Goal: Find specific page/section: Find specific page/section

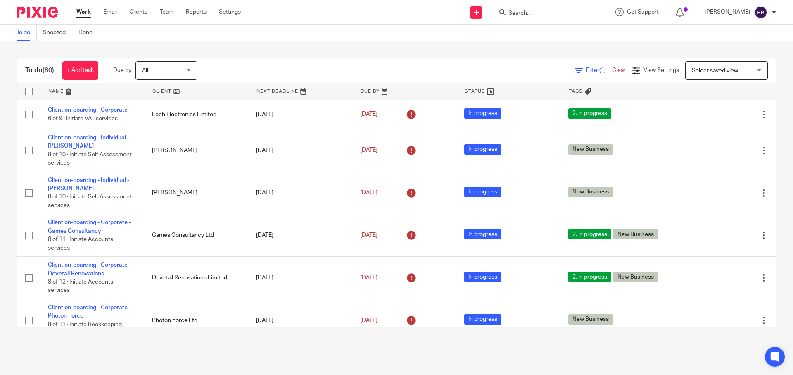
click at [570, 9] on form at bounding box center [552, 12] width 88 height 10
click at [566, 14] on input "Search" at bounding box center [545, 13] width 74 height 7
type input "AWH"
click at [308, 55] on div "To do (80) + Add task Due by All All Today Tomorrow This week Next week This mo…" at bounding box center [396, 192] width 793 height 303
click at [142, 9] on link "Clients" at bounding box center [138, 12] width 18 height 8
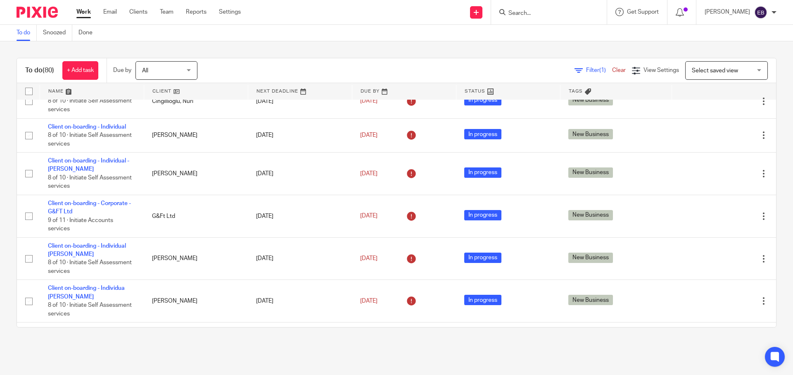
scroll to position [1224, 0]
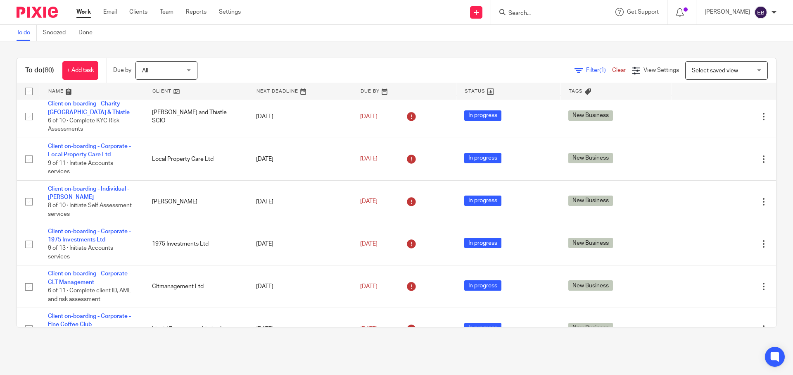
click at [69, 93] on link at bounding box center [92, 91] width 104 height 17
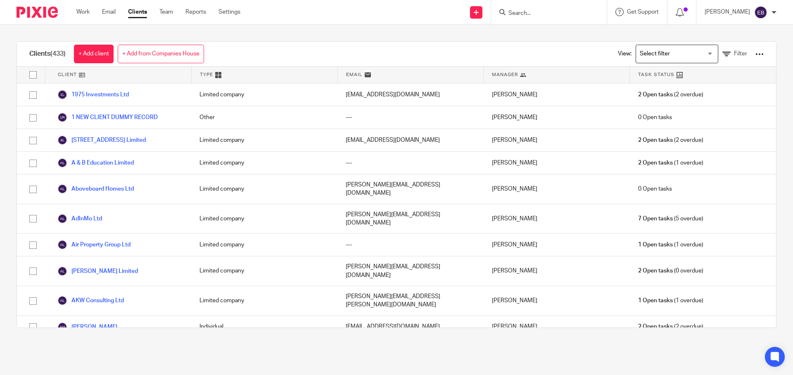
click at [637, 52] on input "Search for option" at bounding box center [675, 54] width 76 height 14
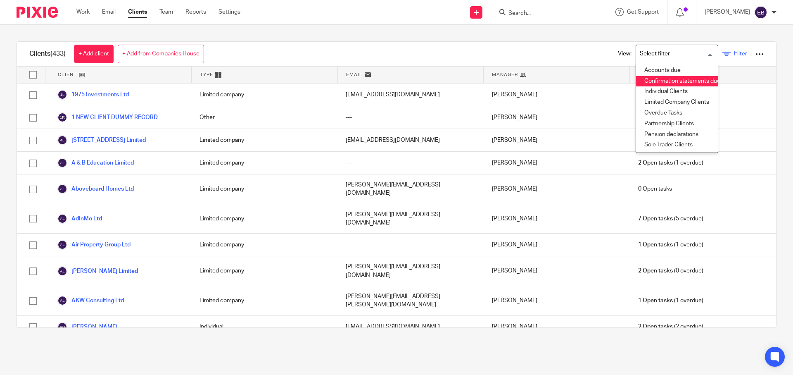
click at [734, 57] on span "Filter" at bounding box center [740, 54] width 13 height 6
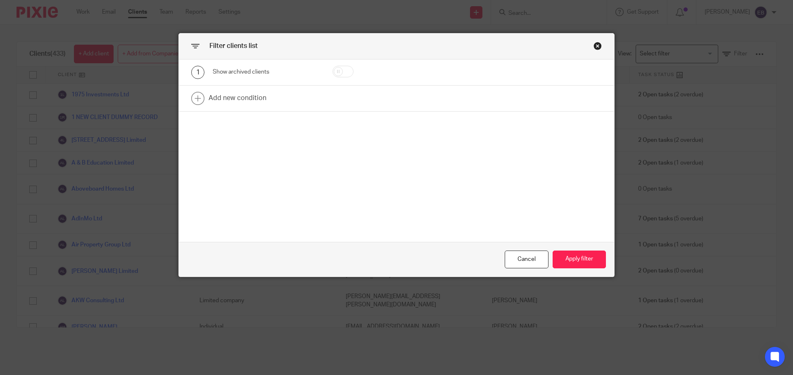
click at [595, 47] on div "Close this dialog window" at bounding box center [598, 46] width 8 height 8
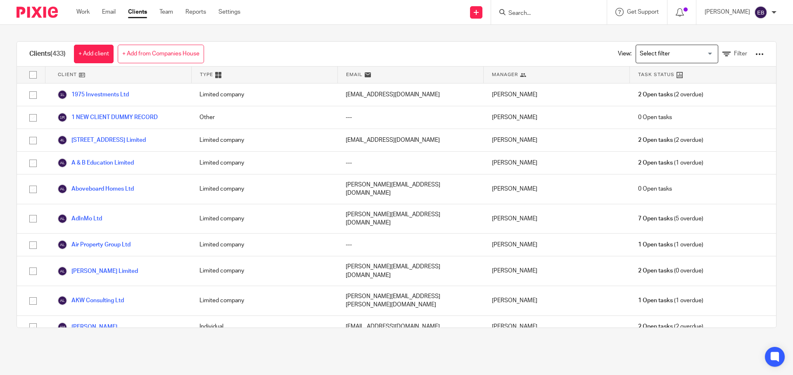
click at [756, 56] on div at bounding box center [760, 54] width 8 height 8
click at [453, 59] on div "Clients (433) + Add client + Add from Companies House View: Loading... Filter" at bounding box center [397, 54] width 760 height 25
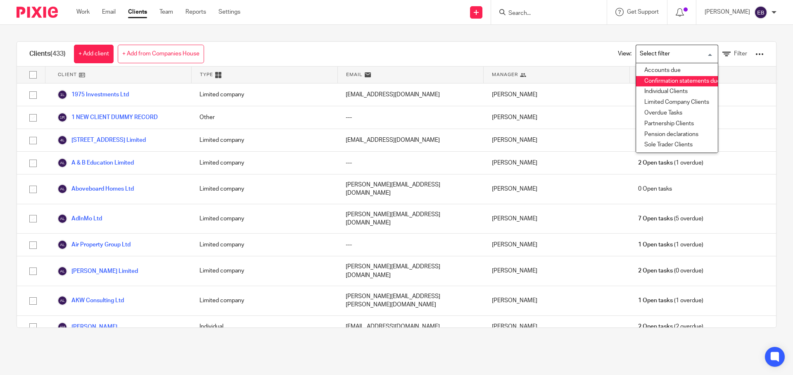
click at [662, 47] on input "Search for option" at bounding box center [675, 54] width 76 height 14
click at [437, 53] on div "Clients (433) + Add client + Add from Companies House View: Loading... Accounts…" at bounding box center [397, 54] width 760 height 25
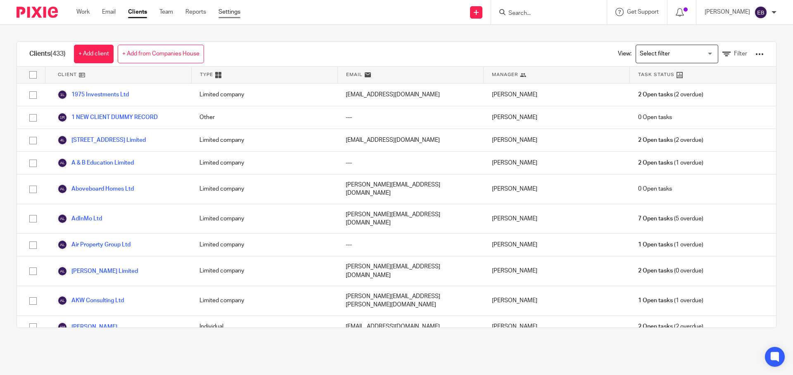
click at [233, 12] on link "Settings" at bounding box center [230, 12] width 22 height 8
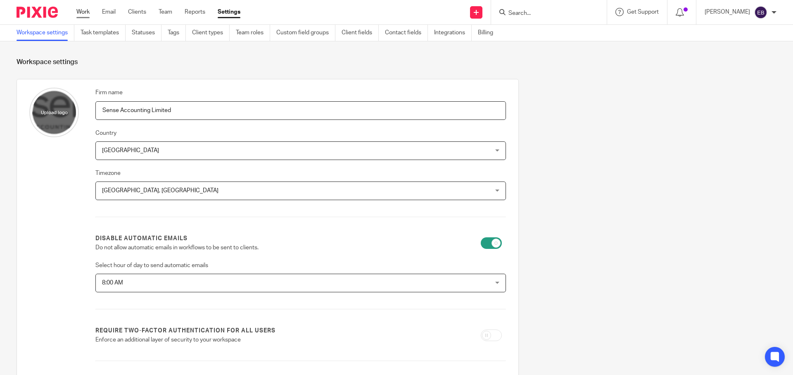
click at [77, 15] on link "Work" at bounding box center [82, 12] width 13 height 8
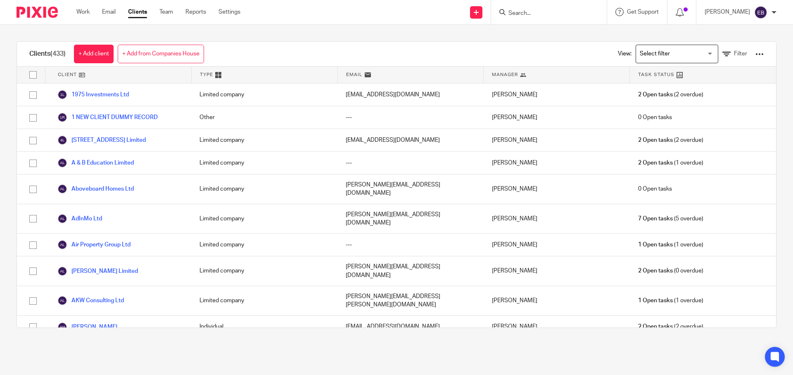
click at [655, 57] on input "Search for option" at bounding box center [675, 54] width 76 height 14
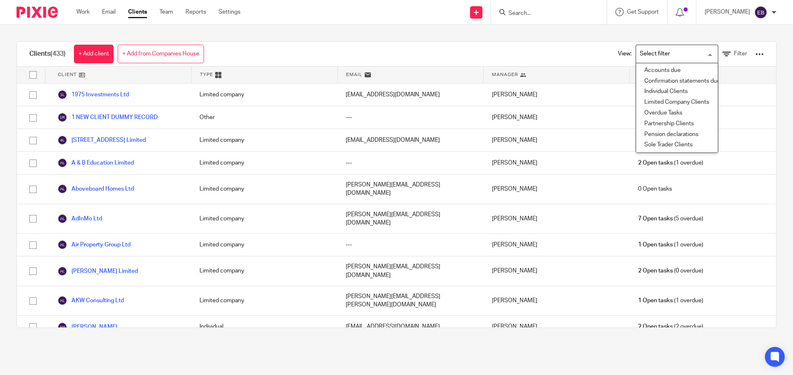
click at [655, 55] on input "Search for option" at bounding box center [675, 54] width 76 height 14
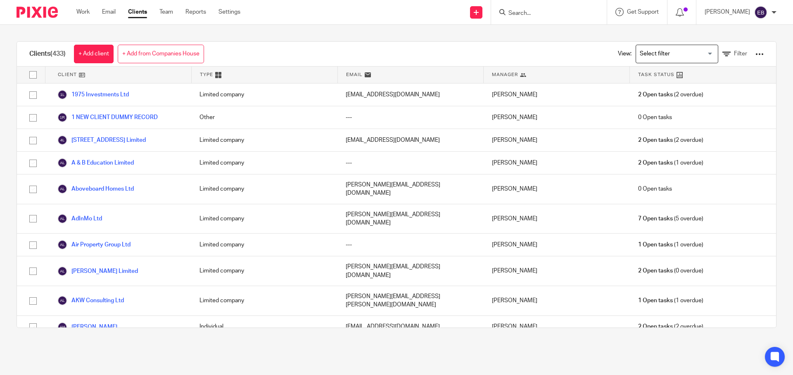
click at [767, 48] on div "Clients (433) + Add client + Add from Companies House View: Loading... Filter C…" at bounding box center [396, 184] width 793 height 319
click at [756, 53] on div at bounding box center [760, 54] width 8 height 8
click at [756, 52] on div at bounding box center [760, 54] width 8 height 8
click at [509, 50] on div "Clients (433) + Add client + Add from Companies House View: Loading... Filter" at bounding box center [397, 54] width 760 height 25
click at [664, 55] on input "Search for option" at bounding box center [675, 54] width 76 height 14
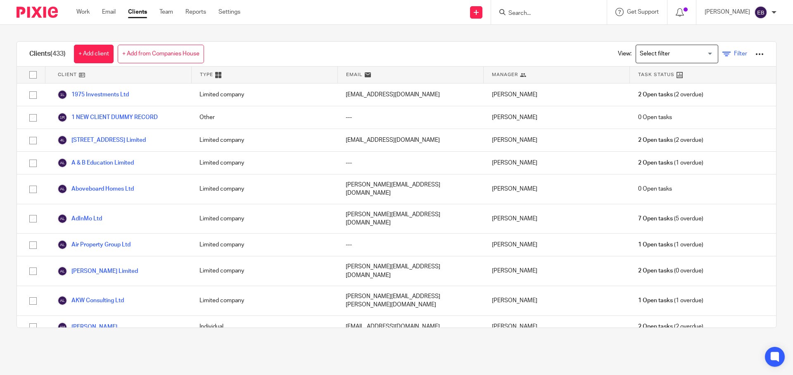
click at [723, 51] on link "Filter" at bounding box center [735, 54] width 25 height 9
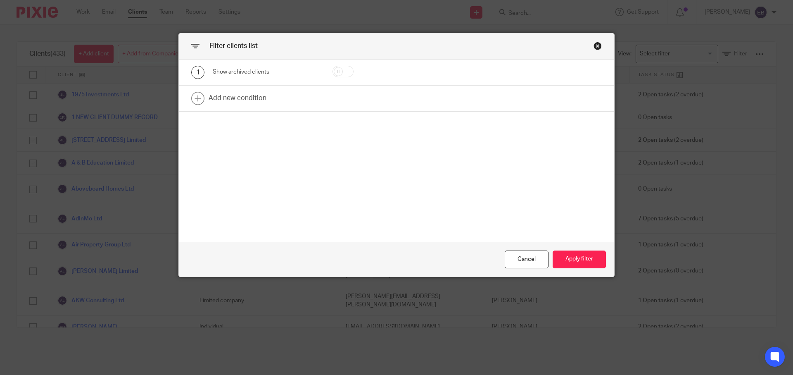
click at [336, 72] on input "checkbox" at bounding box center [343, 72] width 21 height 12
checkbox input "true"
click at [589, 264] on button "Apply filter" at bounding box center [579, 259] width 53 height 18
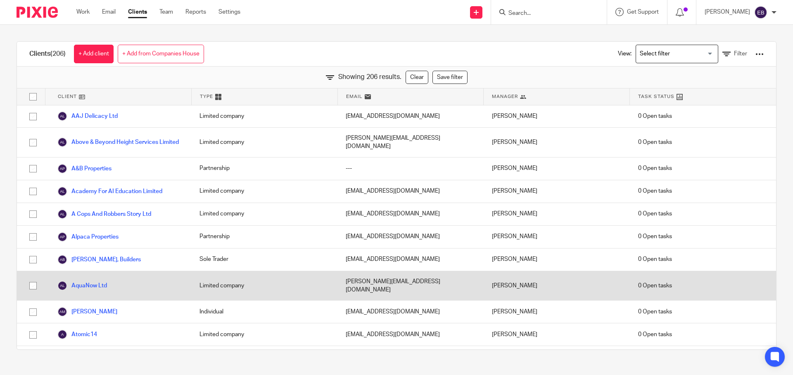
scroll to position [232, 0]
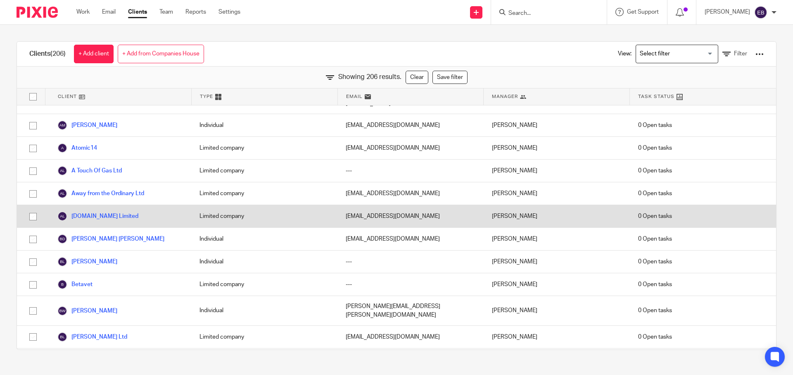
click at [94, 205] on div "[DOMAIN_NAME] Limited" at bounding box center [118, 216] width 146 height 22
click at [94, 211] on link "[DOMAIN_NAME] Limited" at bounding box center [97, 216] width 81 height 10
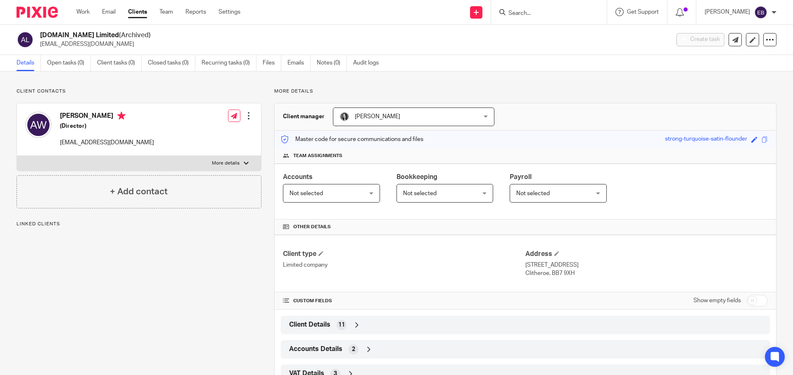
scroll to position [31, 0]
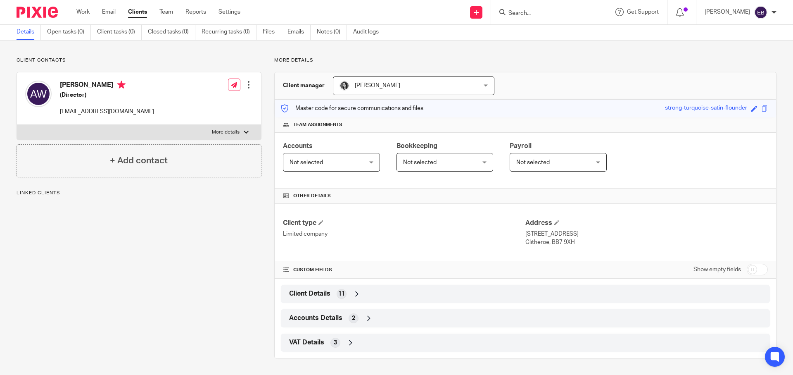
click at [310, 339] on span "VAT Details" at bounding box center [306, 342] width 35 height 9
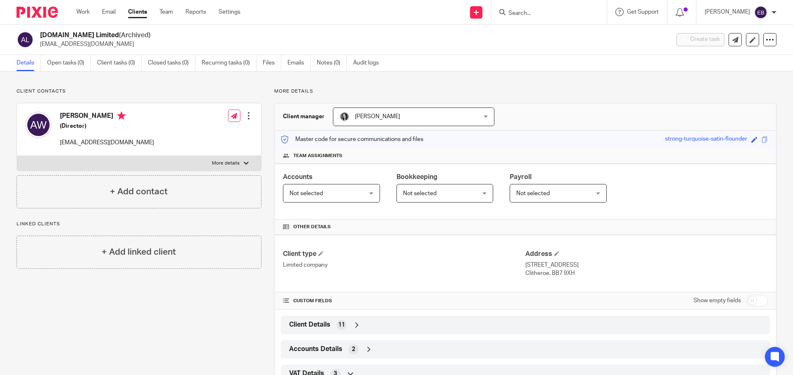
scroll to position [99, 0]
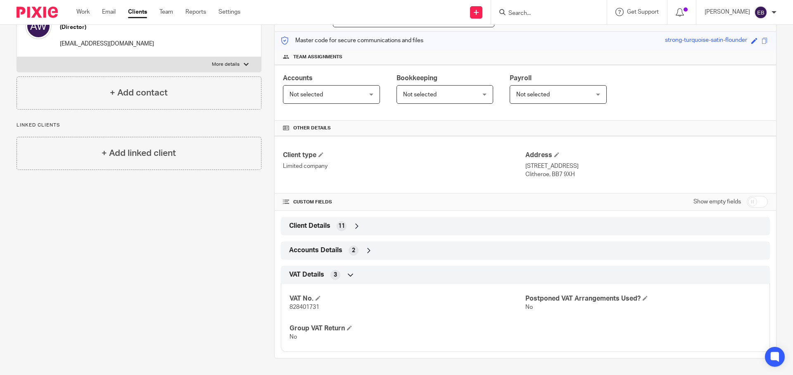
click at [305, 253] on span "Accounts Details" at bounding box center [315, 250] width 53 height 9
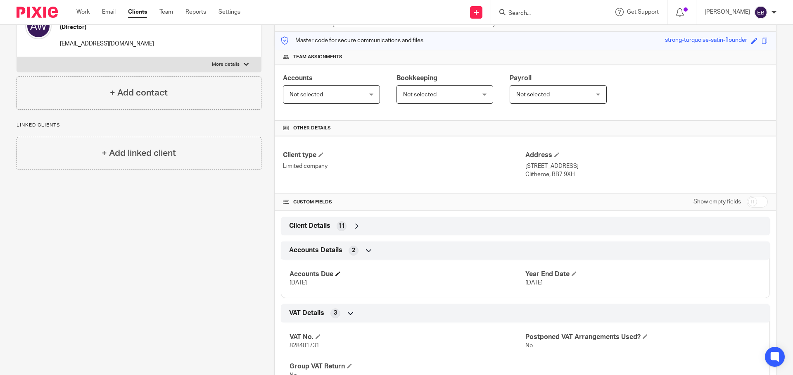
scroll to position [104, 0]
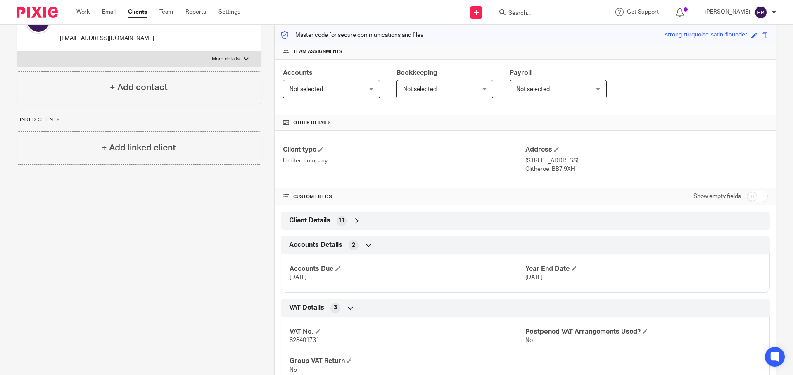
click at [303, 217] on span "Client Details" at bounding box center [309, 220] width 41 height 9
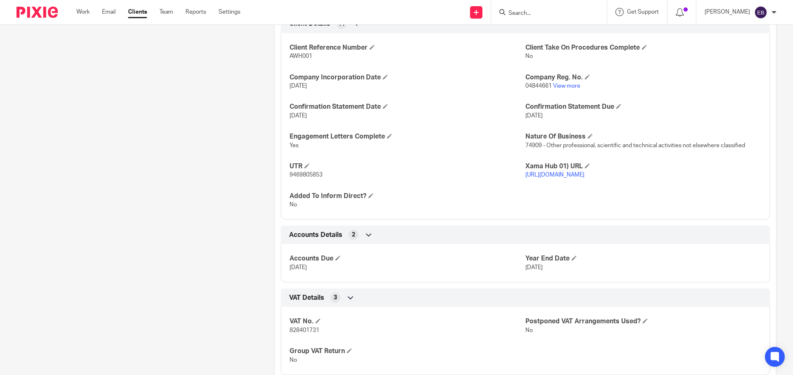
scroll to position [332, 0]
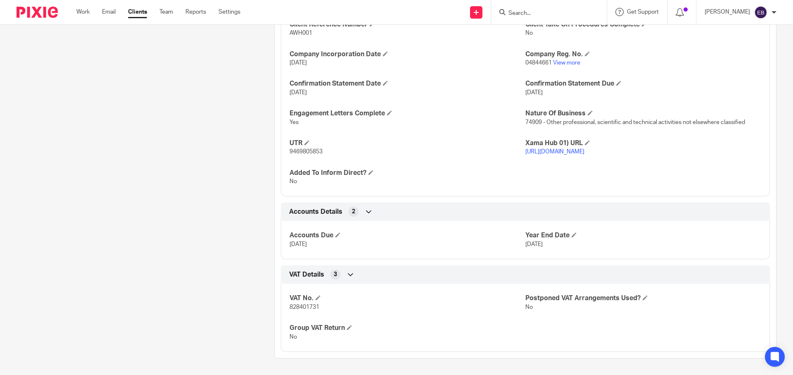
click at [262, 226] on div "More details Client manager [PERSON_NAME] [PERSON_NAME] [PERSON_NAME] [PERSON_N…" at bounding box center [519, 61] width 515 height 594
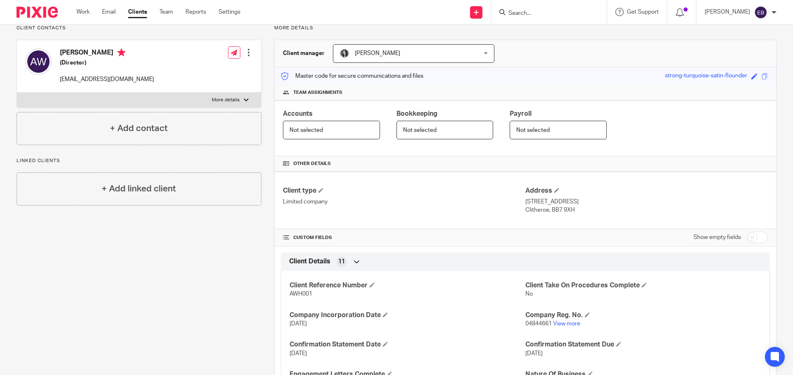
scroll to position [0, 0]
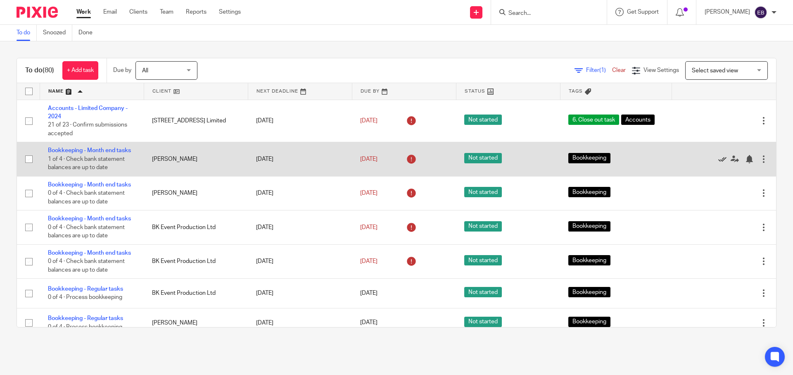
click at [719, 162] on icon at bounding box center [723, 159] width 8 height 8
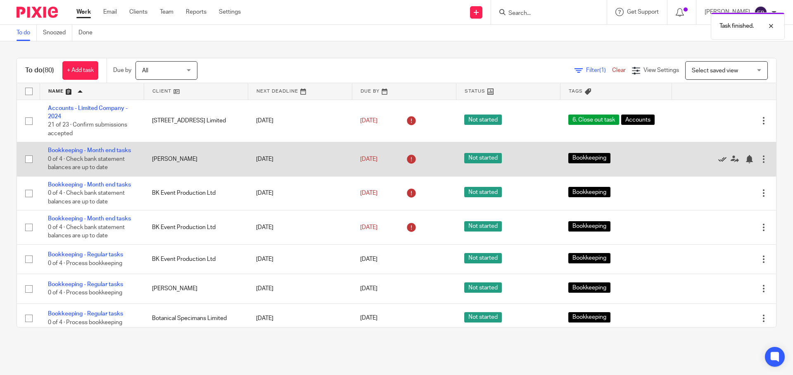
click at [719, 161] on icon at bounding box center [723, 159] width 8 height 8
